Goal: Information Seeking & Learning: Learn about a topic

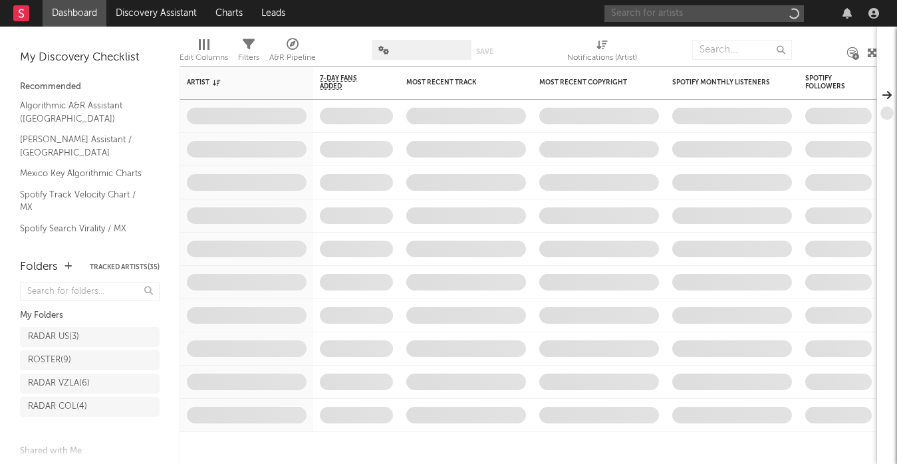
click at [674, 11] on input "text" at bounding box center [705, 13] width 200 height 17
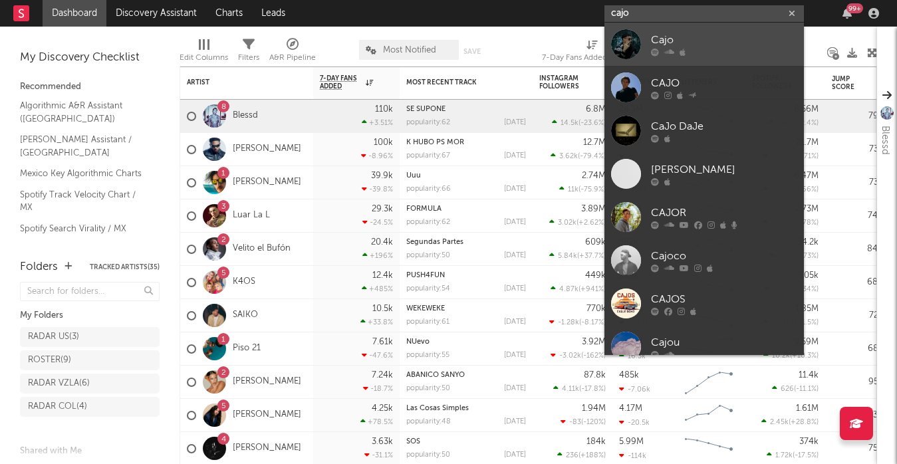
type input "cajo"
click at [724, 36] on div "Cajo" at bounding box center [724, 40] width 146 height 16
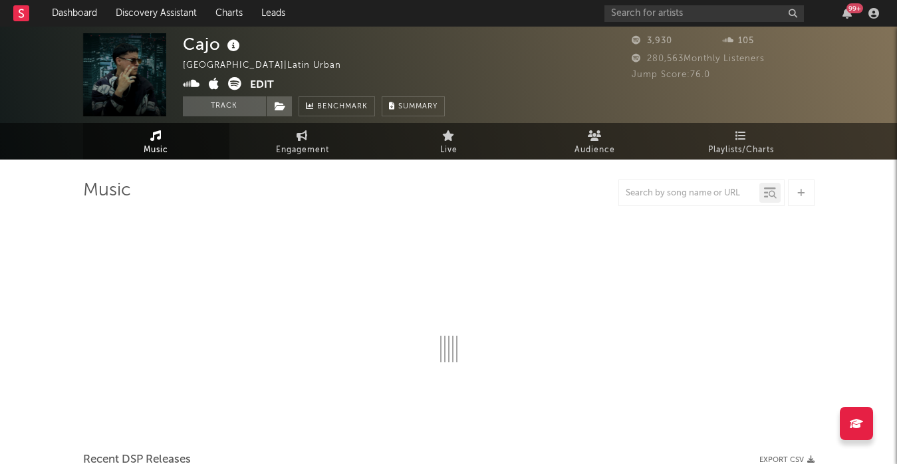
select select "1w"
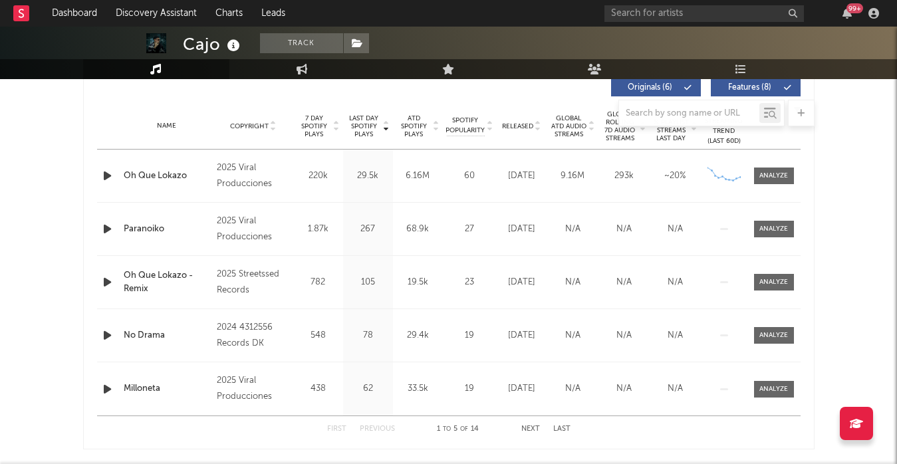
scroll to position [511, 0]
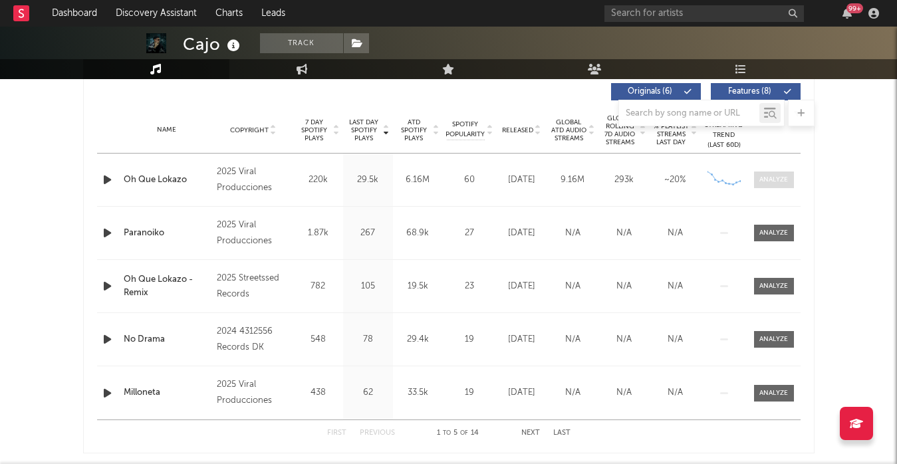
click at [785, 178] on div at bounding box center [773, 180] width 29 height 10
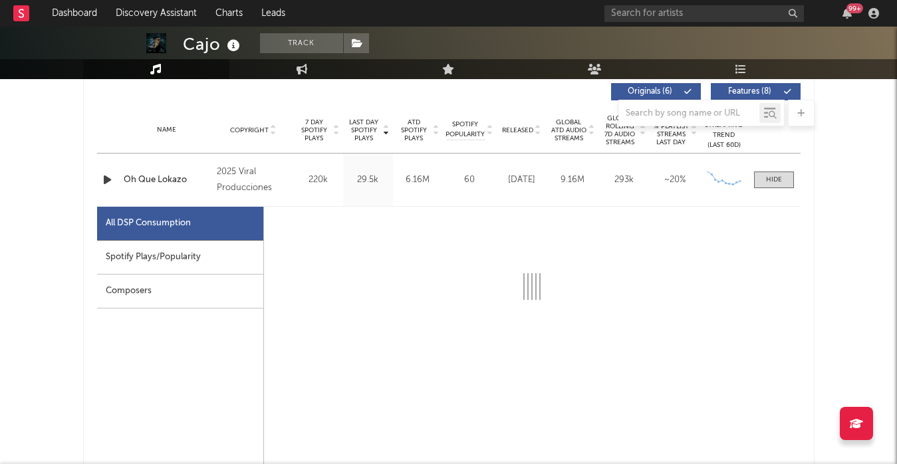
select select "1w"
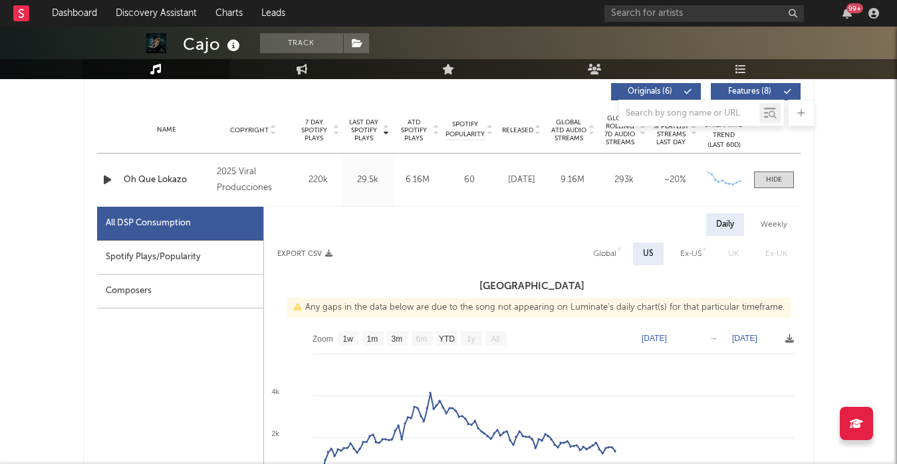
click at [191, 253] on div "Spotify Plays/Popularity" at bounding box center [180, 258] width 166 height 34
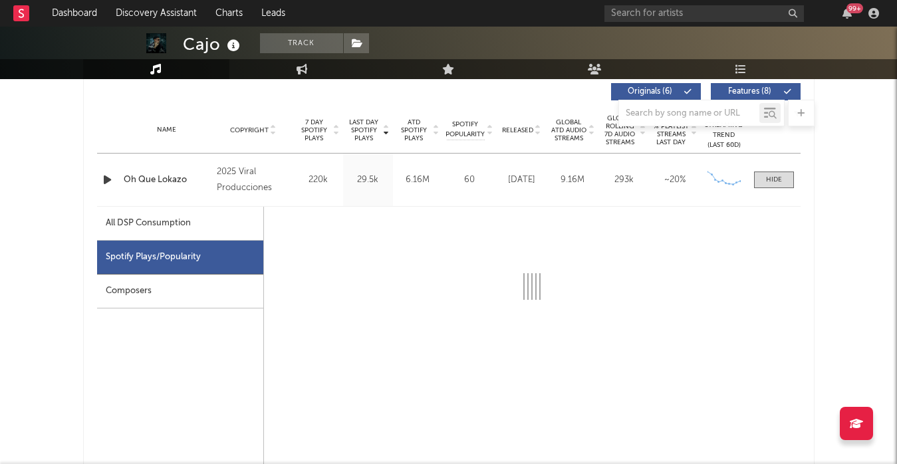
select select "1w"
